Goal: Find specific page/section: Find specific page/section

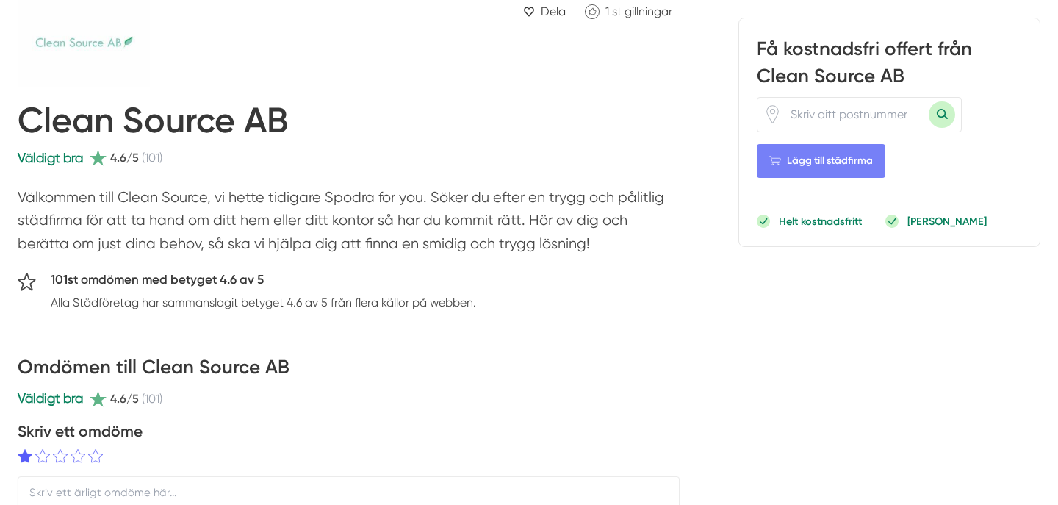
scroll to position [112, 0]
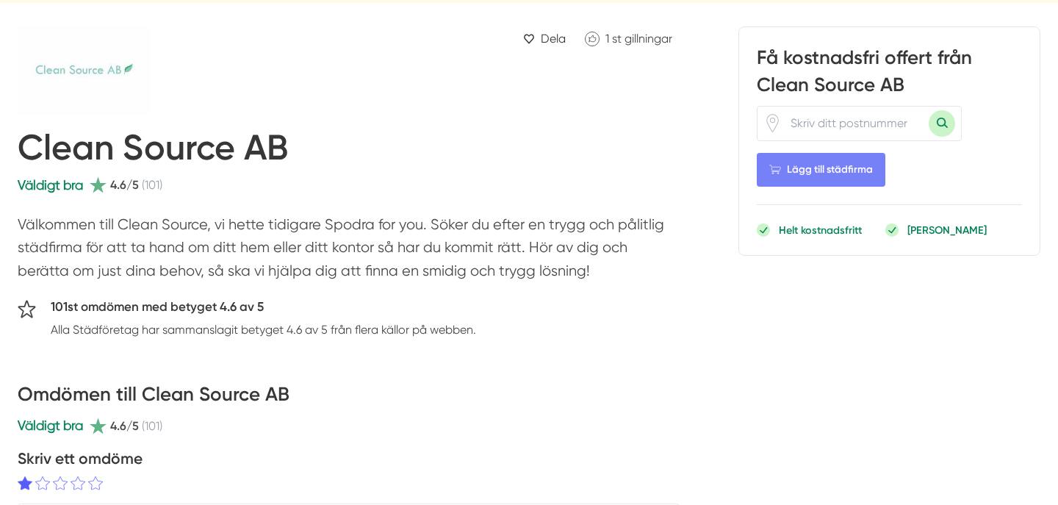
click at [153, 187] on span "(101)" at bounding box center [152, 185] width 21 height 18
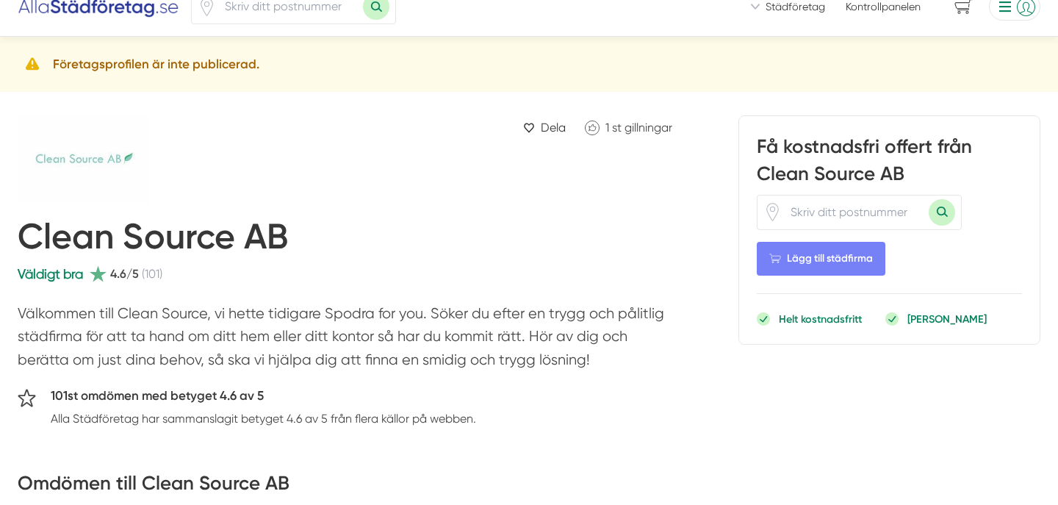
scroll to position [0, 0]
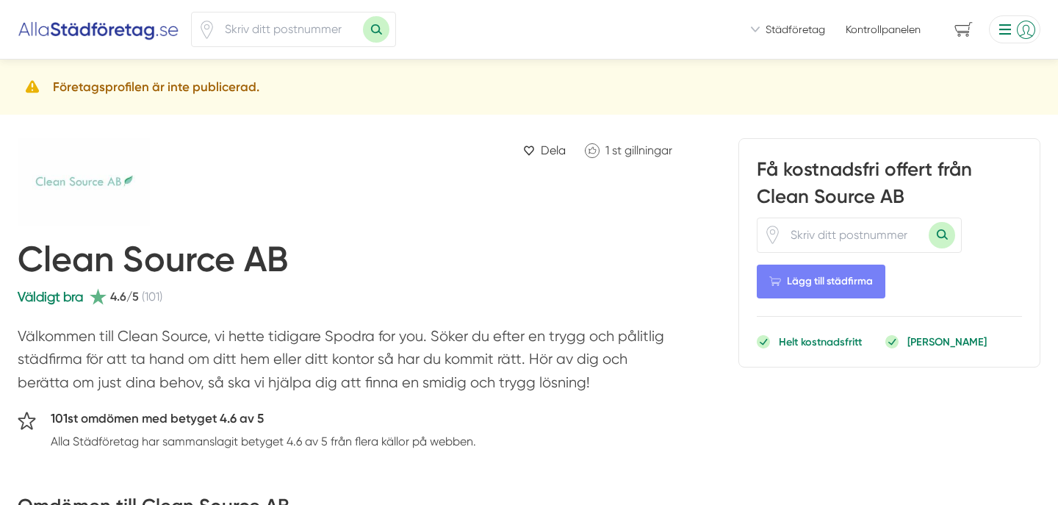
click at [199, 79] on h5 "Företagsprofilen är inte publicerad." at bounding box center [156, 87] width 206 height 20
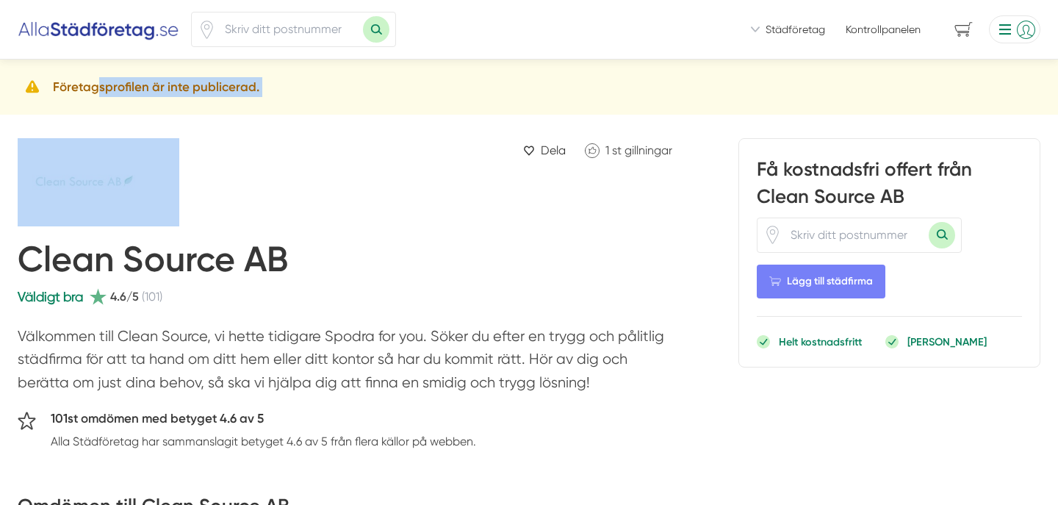
click at [199, 79] on h5 "Företagsprofilen är inte publicerad." at bounding box center [156, 87] width 206 height 20
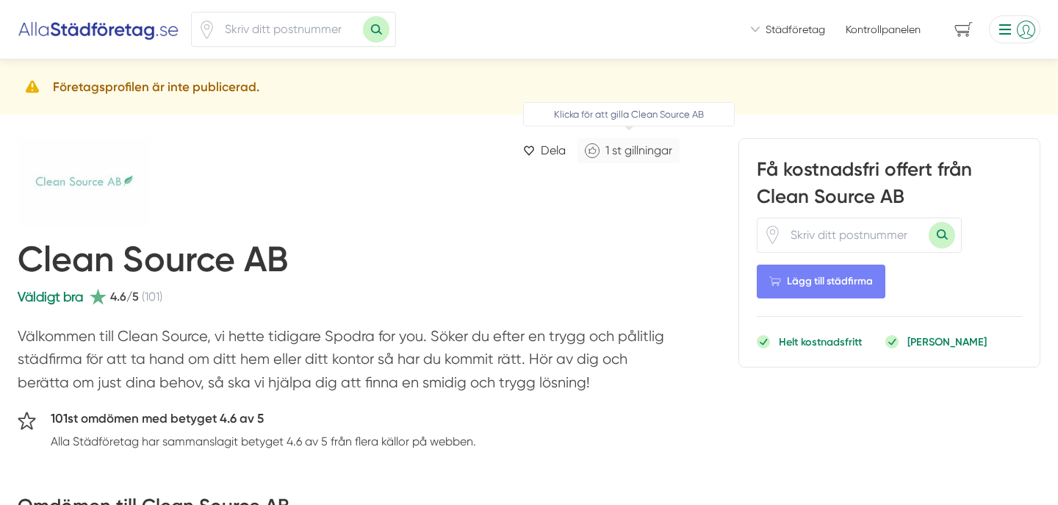
click at [598, 151] on link "1 st gillningar" at bounding box center [629, 150] width 102 height 24
click at [95, 90] on h5 "Företagsprofilen är inte publicerad." at bounding box center [156, 87] width 206 height 20
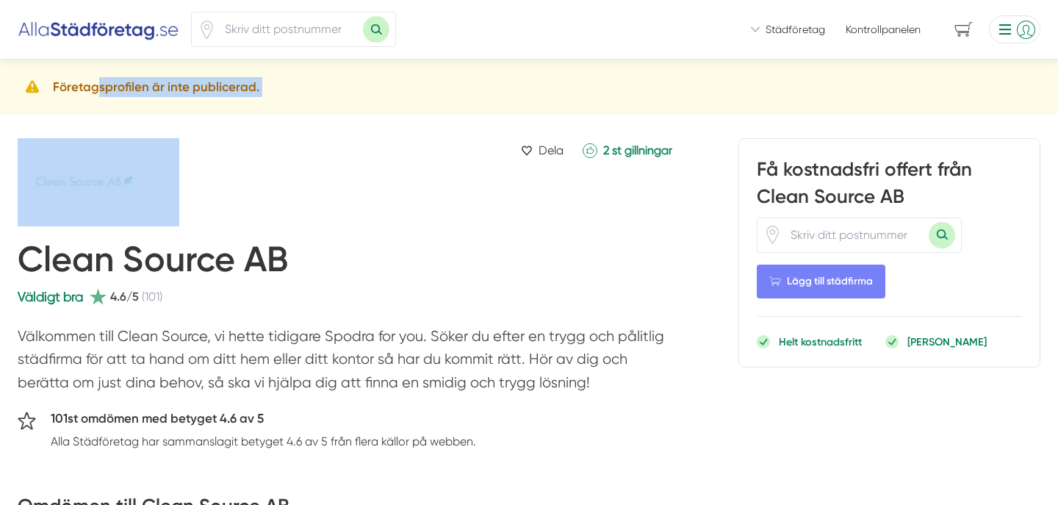
copy div "Företagsprofilen är inte publicerad."
click at [1026, 27] on li at bounding box center [1011, 29] width 57 height 28
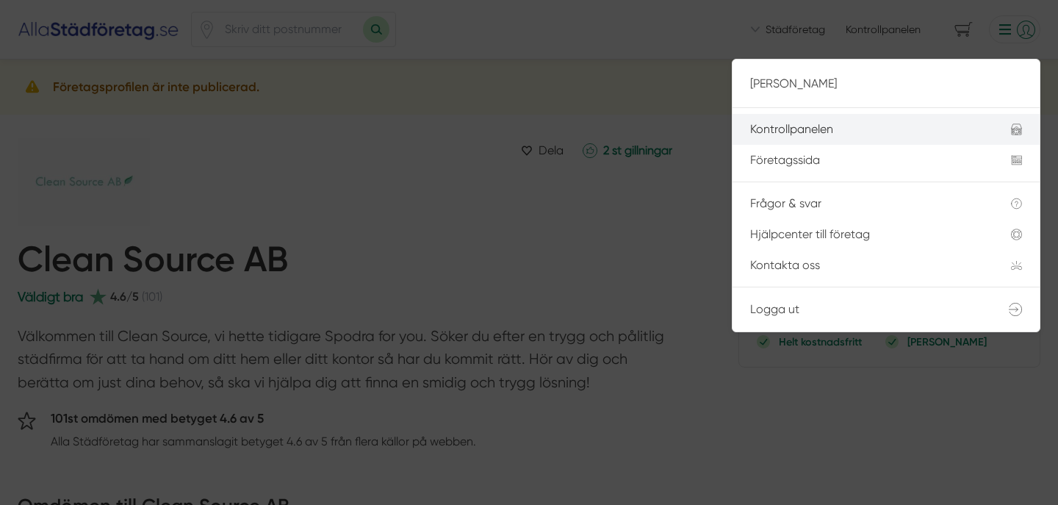
click at [878, 143] on li "Kontrollpanelen" at bounding box center [886, 129] width 307 height 31
